Goal: Information Seeking & Learning: Compare options

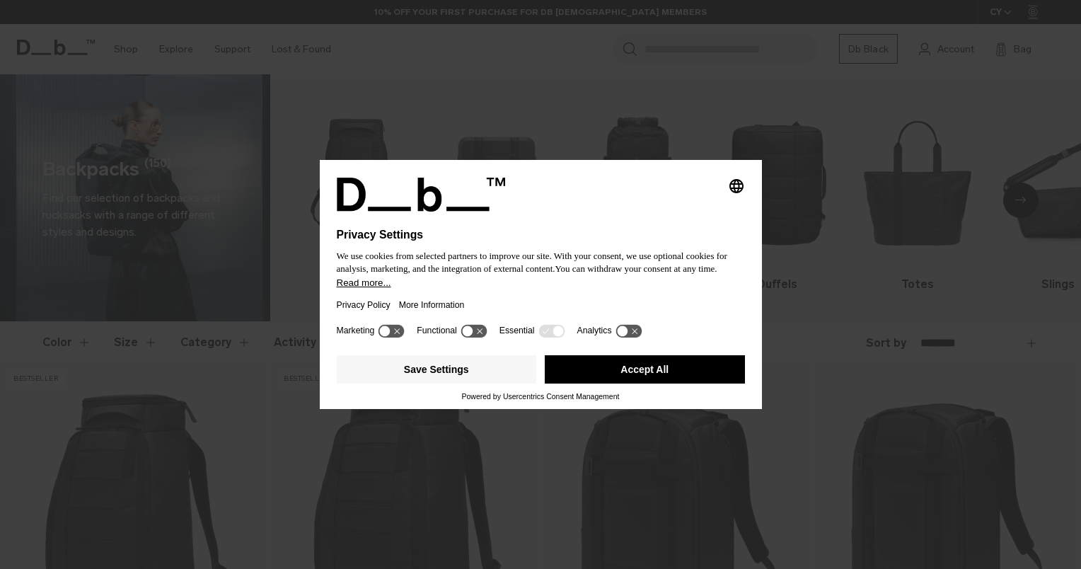
click at [674, 364] on button "Accept All" at bounding box center [645, 369] width 200 height 28
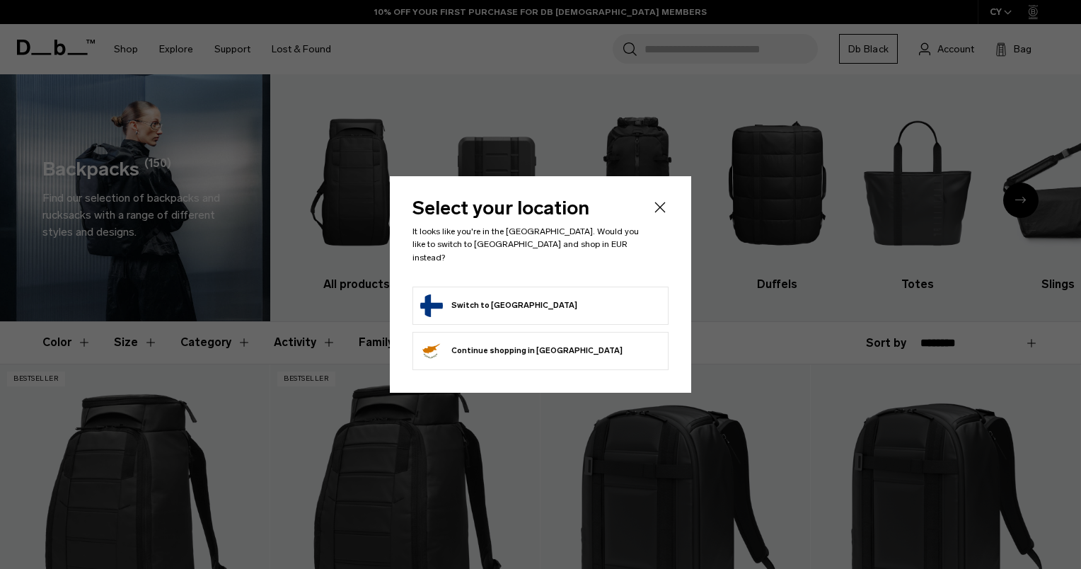
click at [490, 295] on button "Switch to Finland" at bounding box center [498, 305] width 157 height 23
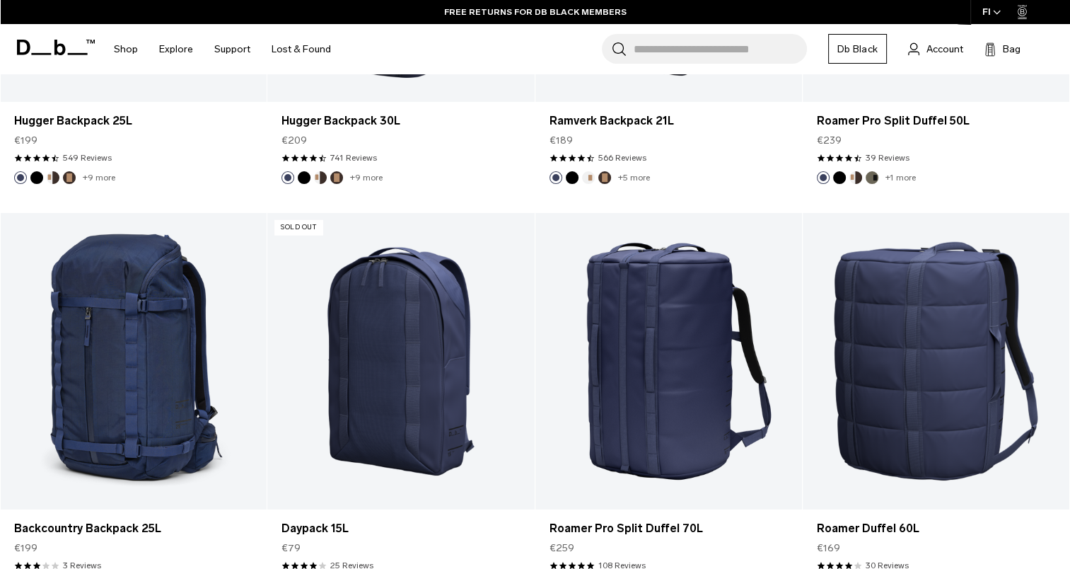
scroll to position [3961, 0]
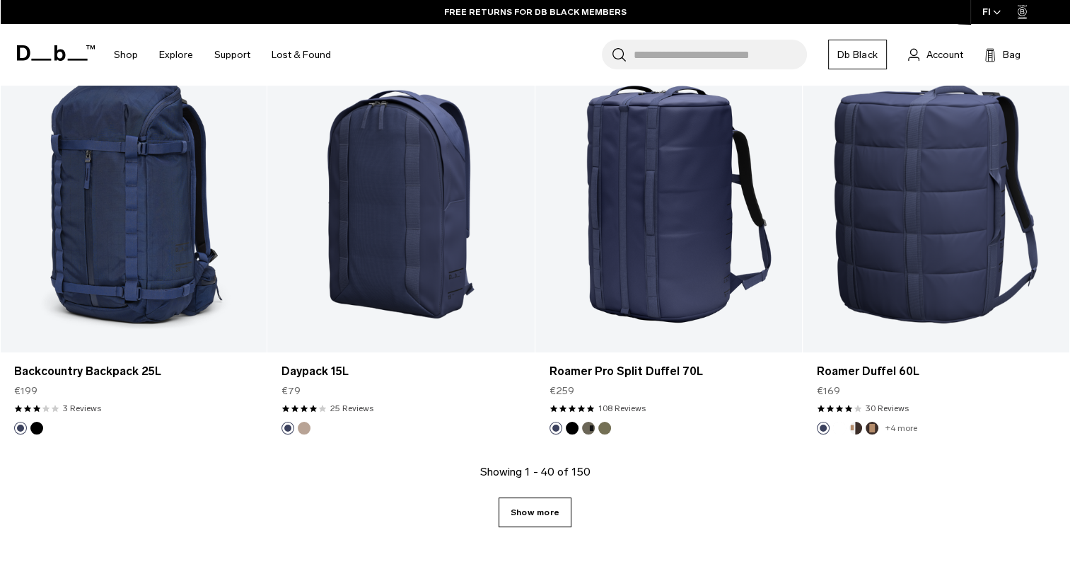
click at [545, 502] on link "Show more" at bounding box center [535, 512] width 73 height 30
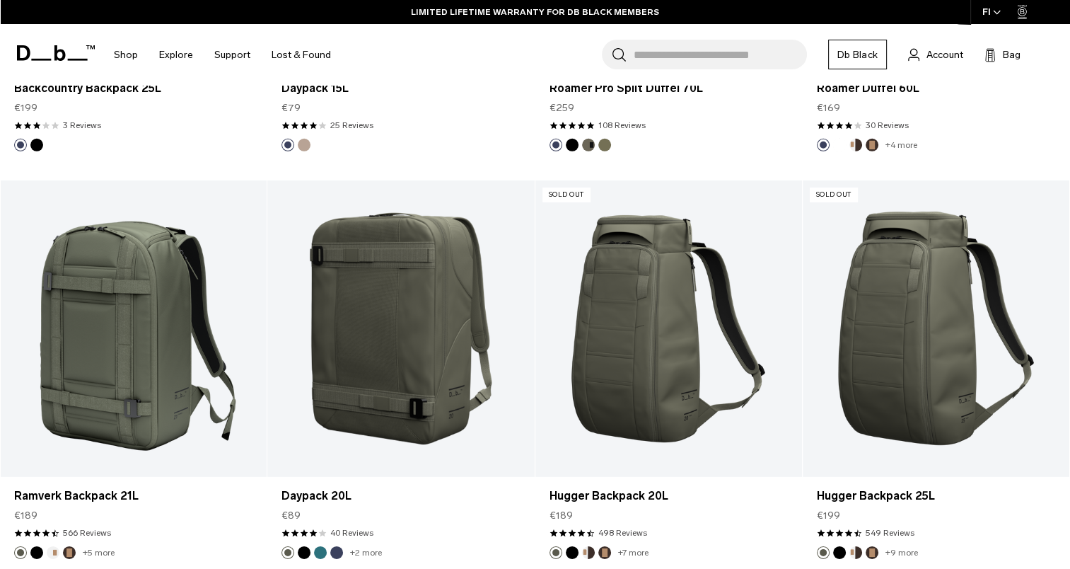
scroll to position [4324, 0]
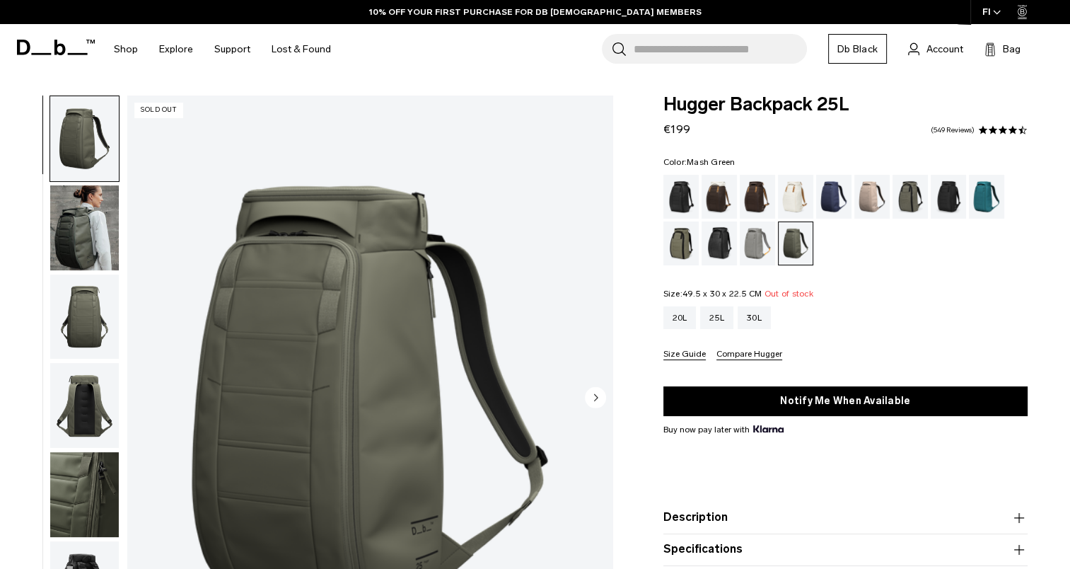
click at [678, 248] on div "Mash Green" at bounding box center [682, 243] width 36 height 44
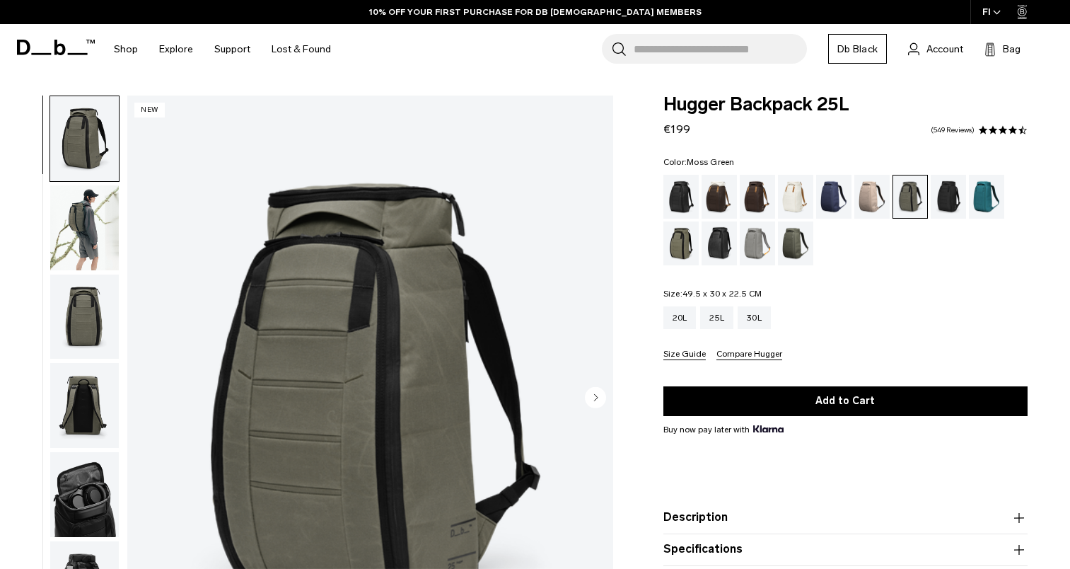
drag, startPoint x: 0, startPoint y: 0, endPoint x: 789, endPoint y: 241, distance: 825.3
click at [789, 241] on div "Moss Green" at bounding box center [796, 243] width 36 height 44
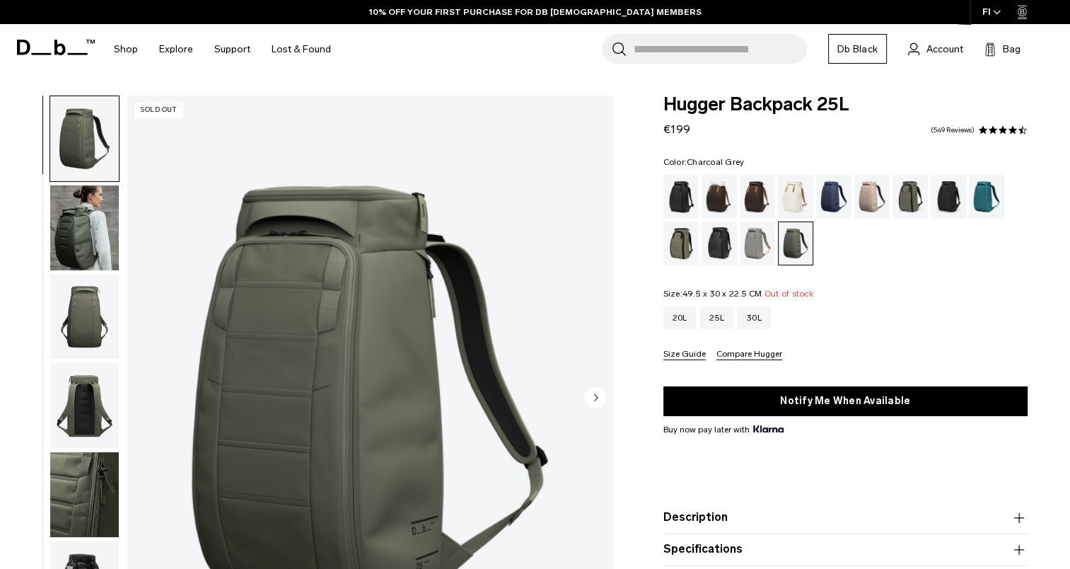
click at [911, 194] on div "Forest Green" at bounding box center [911, 197] width 36 height 44
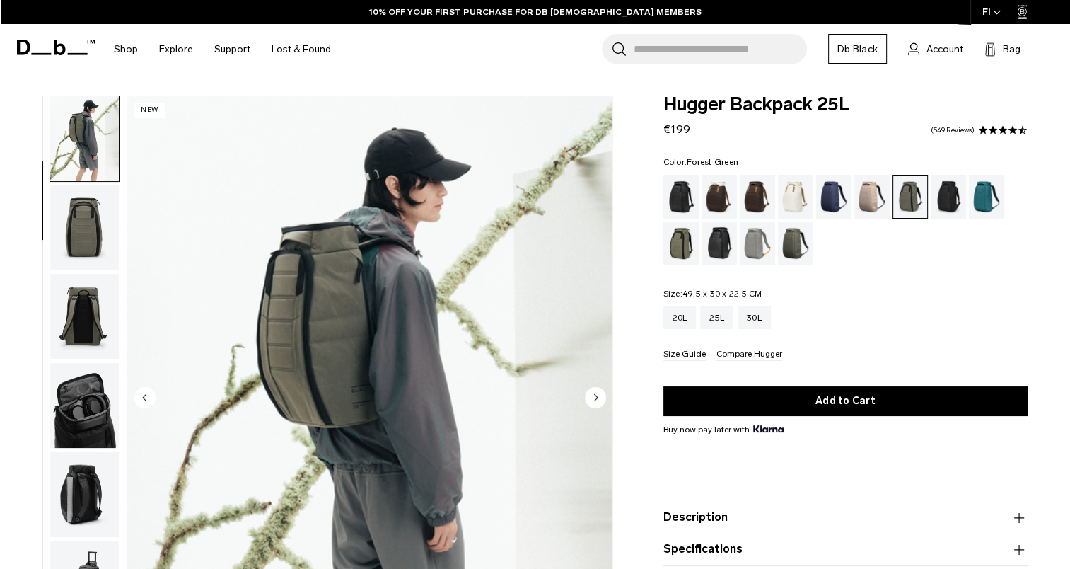
click at [79, 390] on img "button" at bounding box center [84, 405] width 69 height 85
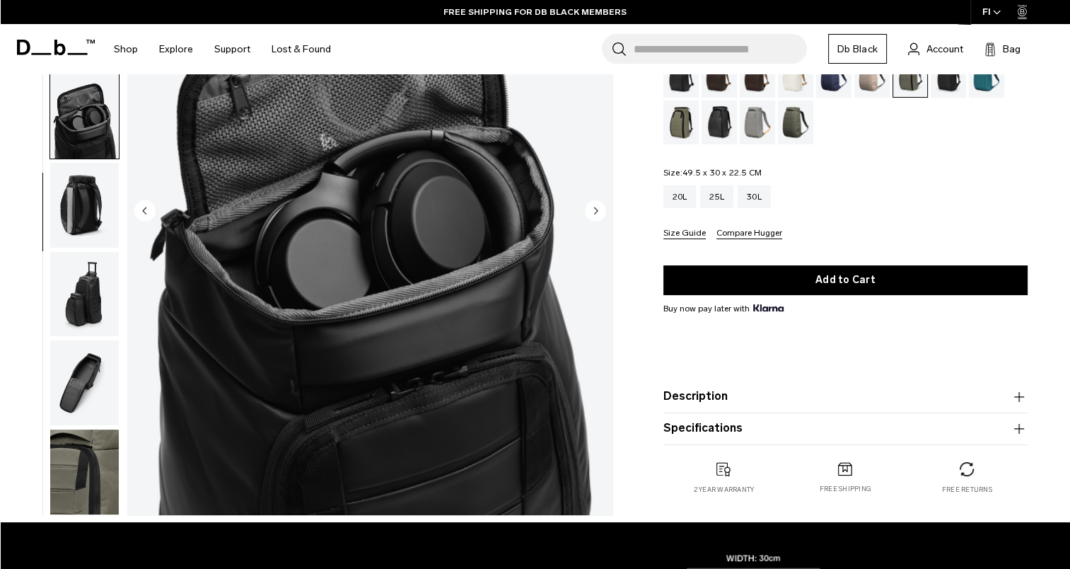
scroll to position [212, 0]
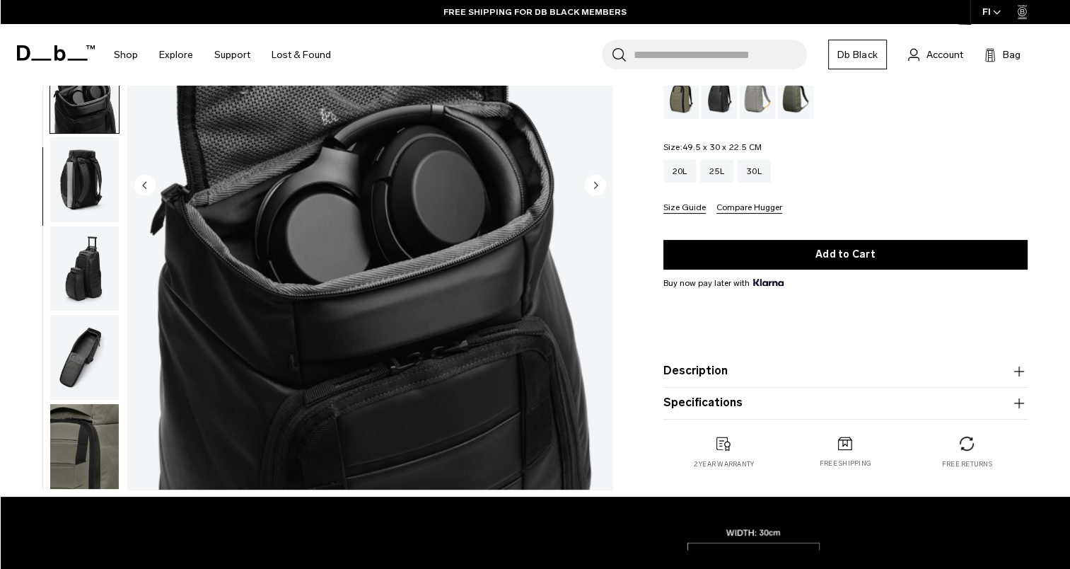
click at [88, 352] on img "button" at bounding box center [84, 357] width 69 height 85
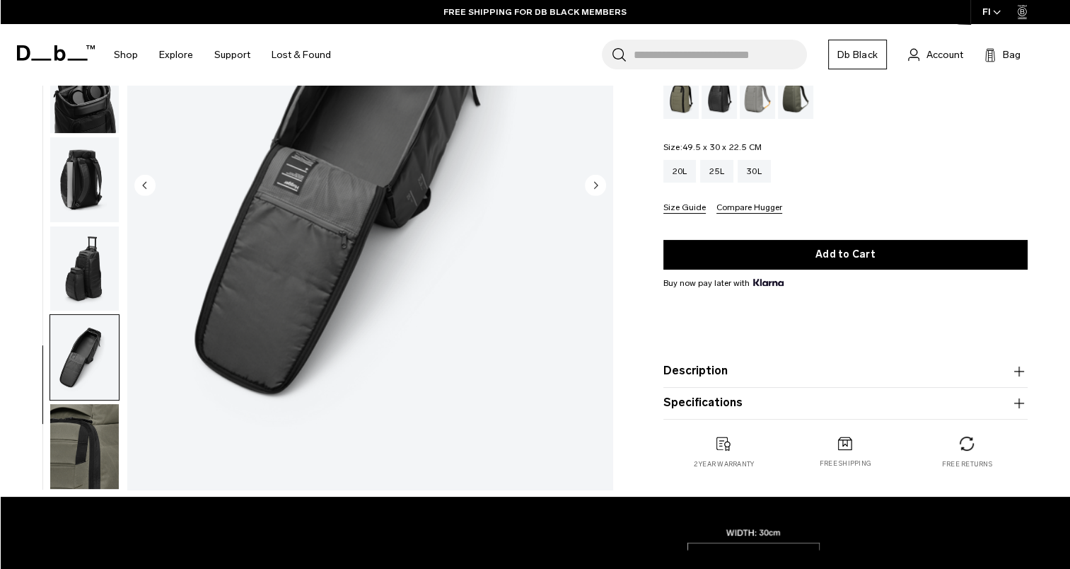
scroll to position [71, 0]
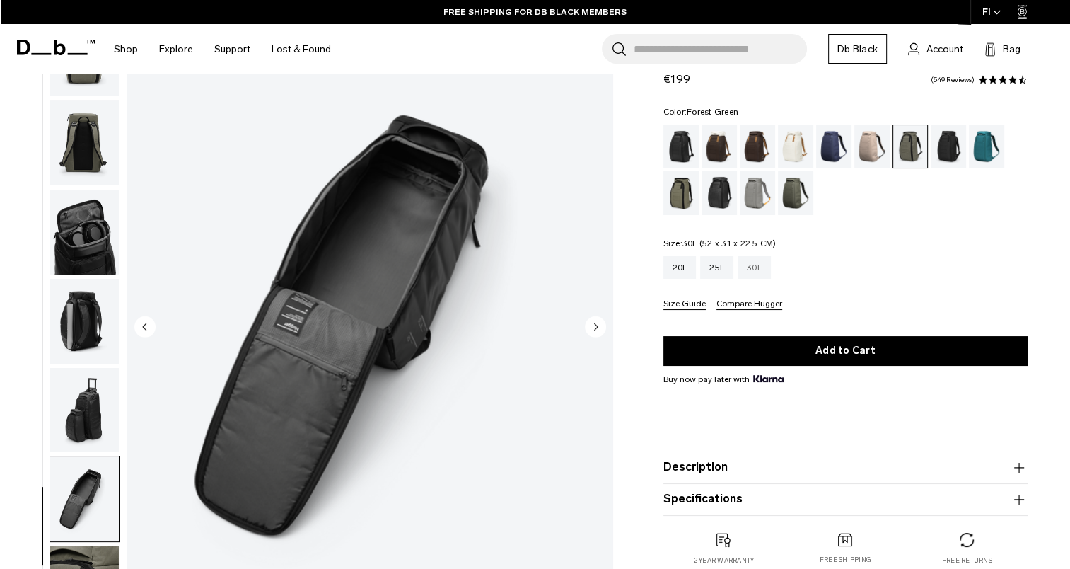
click at [755, 265] on div "30L" at bounding box center [754, 267] width 33 height 23
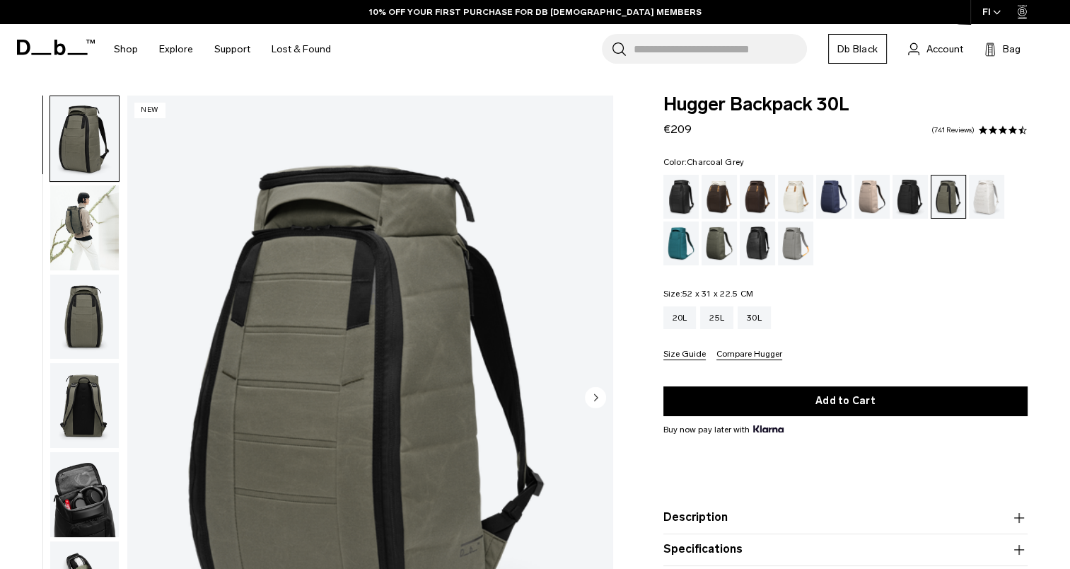
click at [921, 197] on div "Charcoal Grey" at bounding box center [911, 197] width 36 height 44
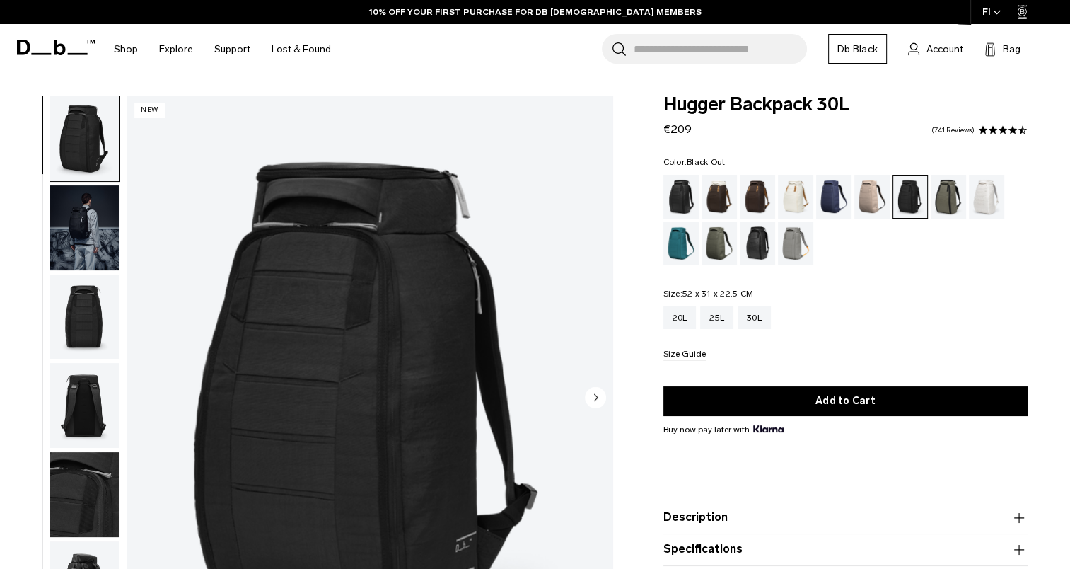
click at [689, 197] on div "Black Out" at bounding box center [682, 197] width 36 height 44
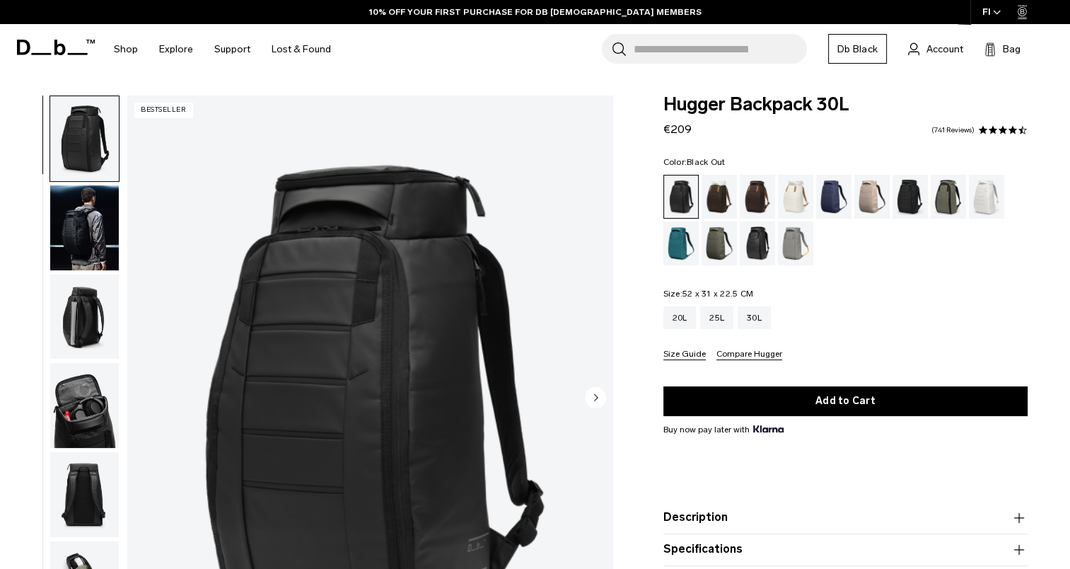
click at [71, 209] on img "button" at bounding box center [84, 227] width 69 height 85
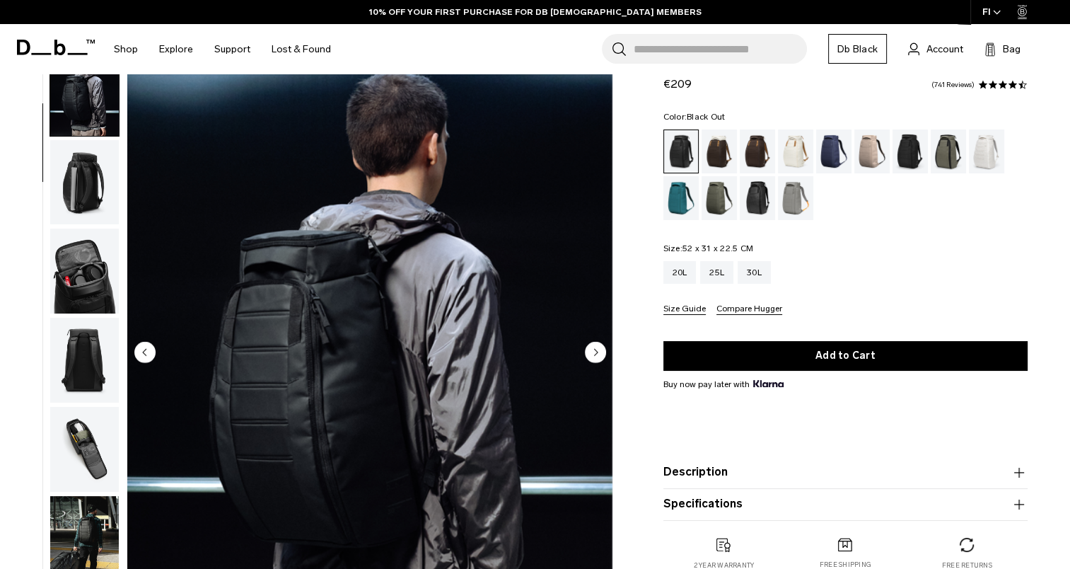
scroll to position [71, 0]
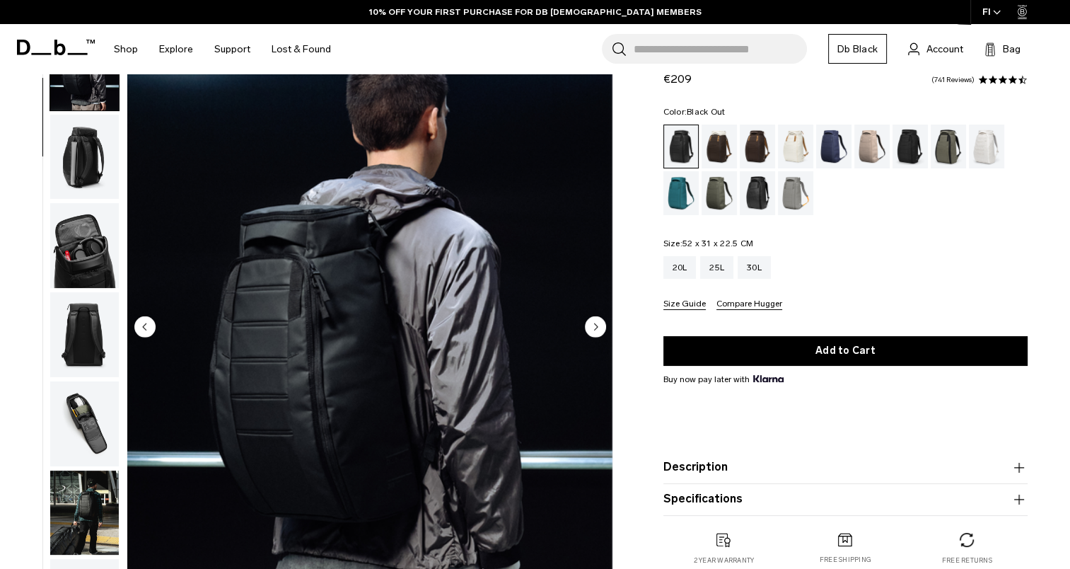
click at [79, 504] on img "button" at bounding box center [84, 512] width 69 height 85
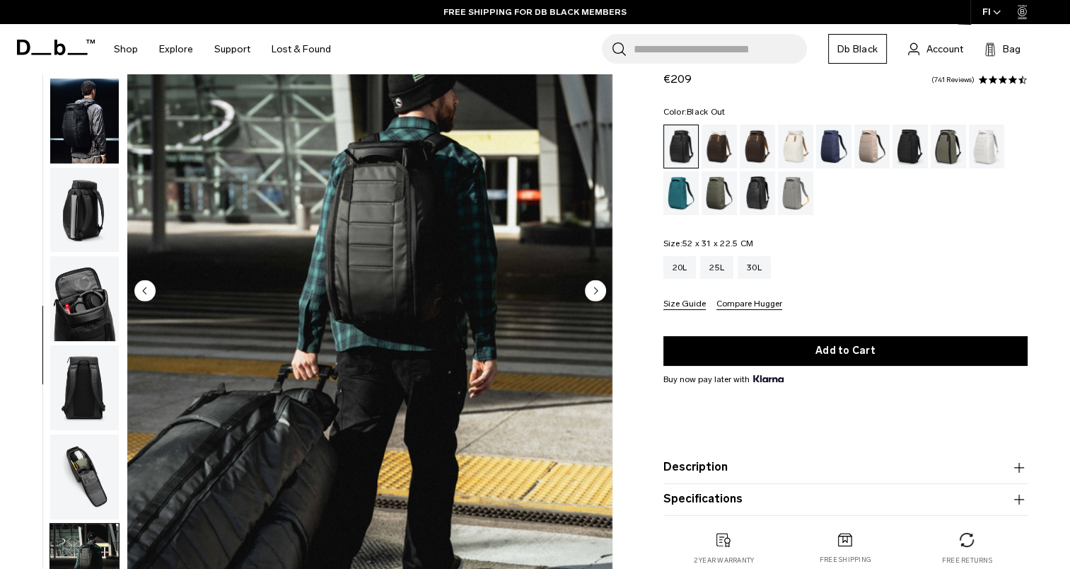
scroll to position [141, 0]
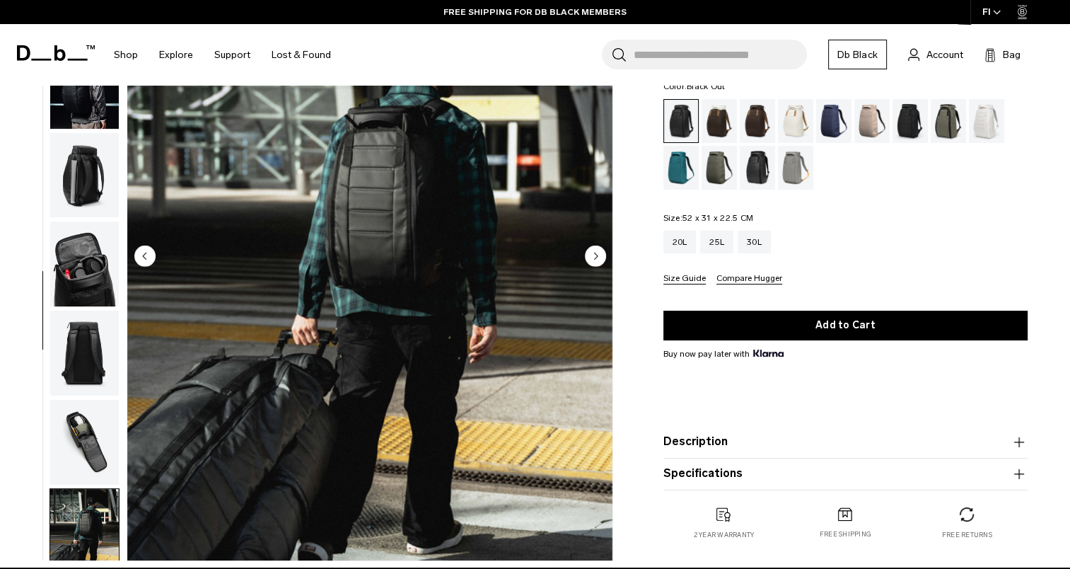
click at [835, 446] on button "Description" at bounding box center [846, 441] width 364 height 17
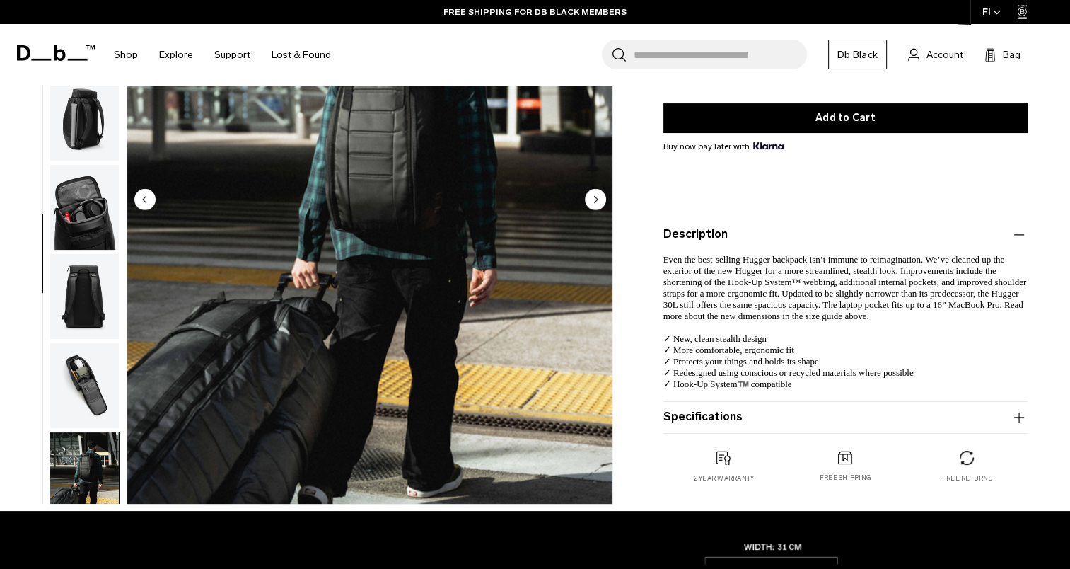
scroll to position [354, 0]
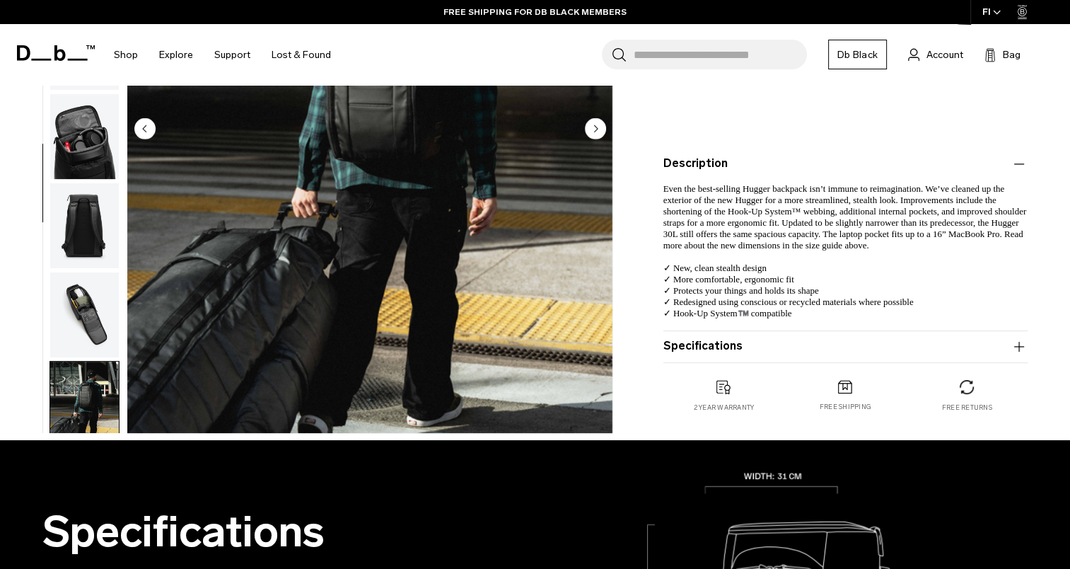
click at [913, 353] on button "Specifications" at bounding box center [846, 346] width 364 height 17
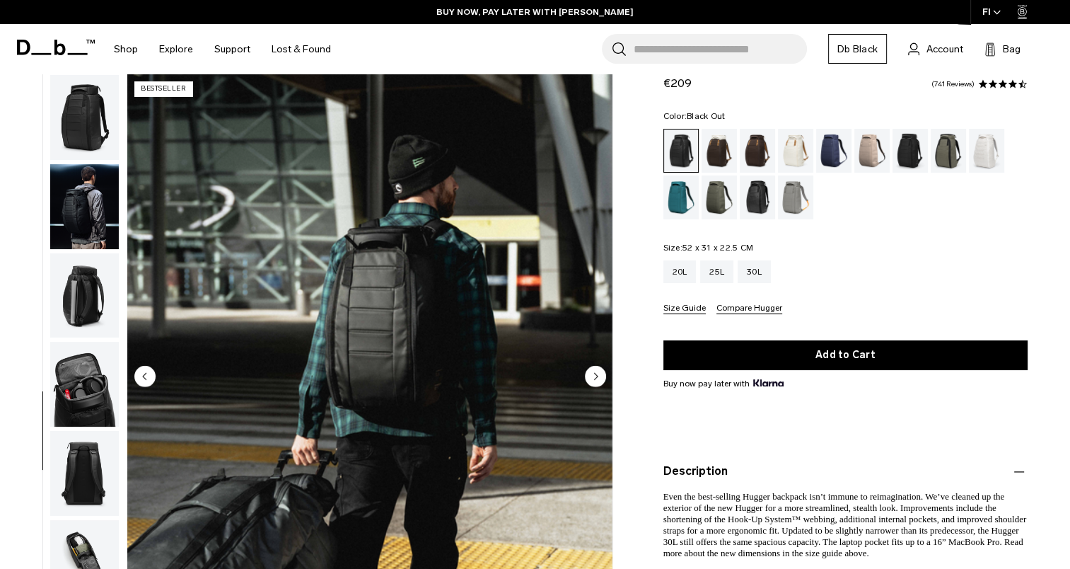
scroll to position [0, 0]
